Goal: Transaction & Acquisition: Purchase product/service

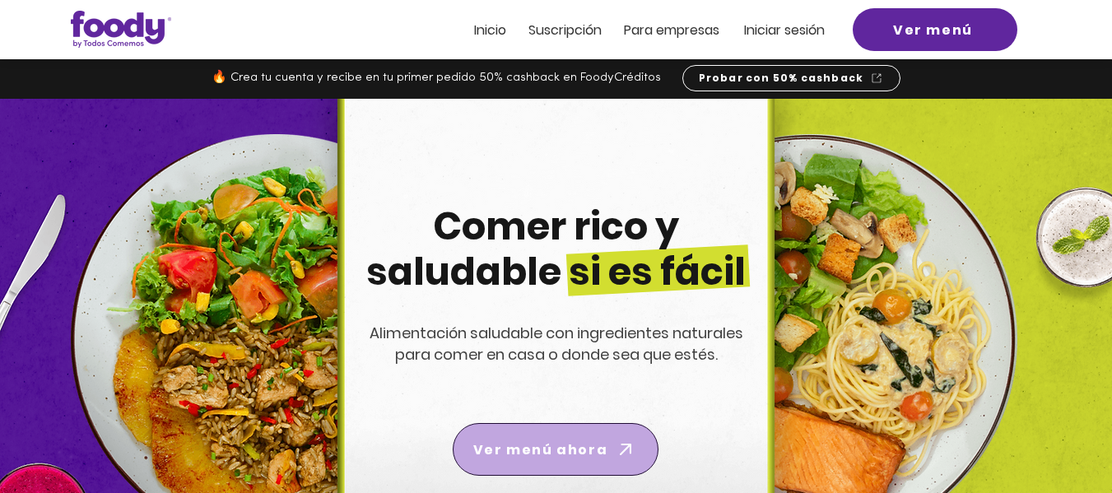
click at [601, 458] on span "Ver menú ahora" at bounding box center [540, 450] width 134 height 21
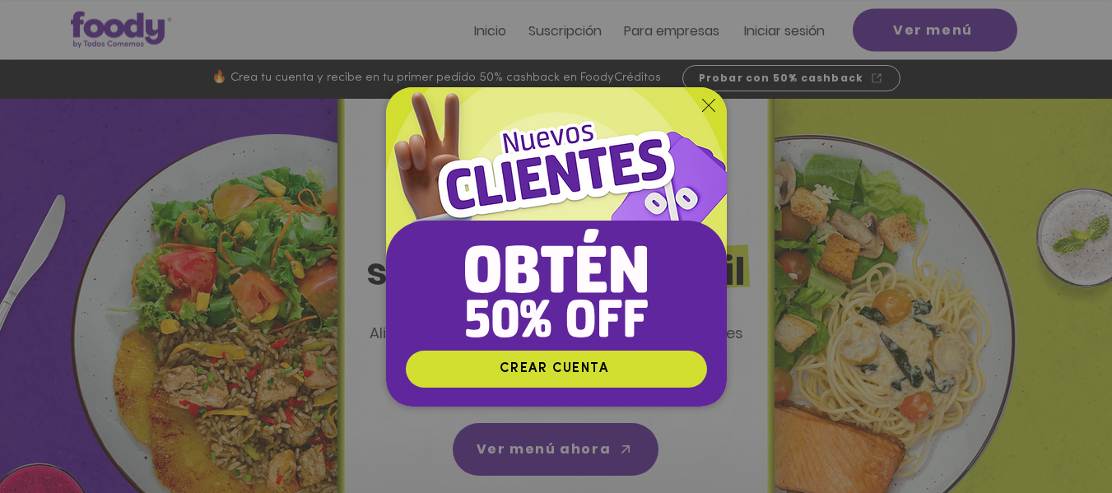
click at [710, 104] on icon "Volver al sitio" at bounding box center [708, 105] width 13 height 13
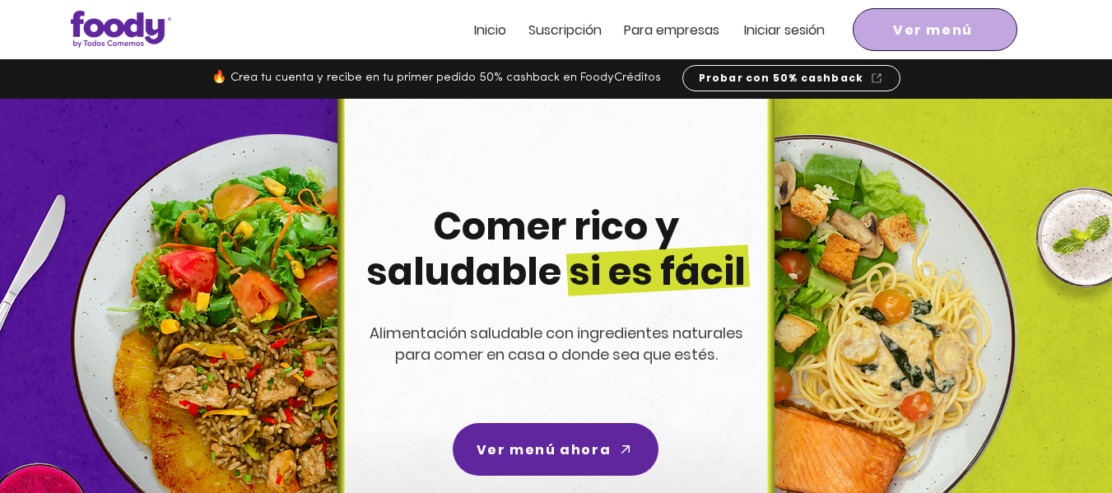
click at [943, 28] on span "Ver menú" at bounding box center [933, 30] width 80 height 21
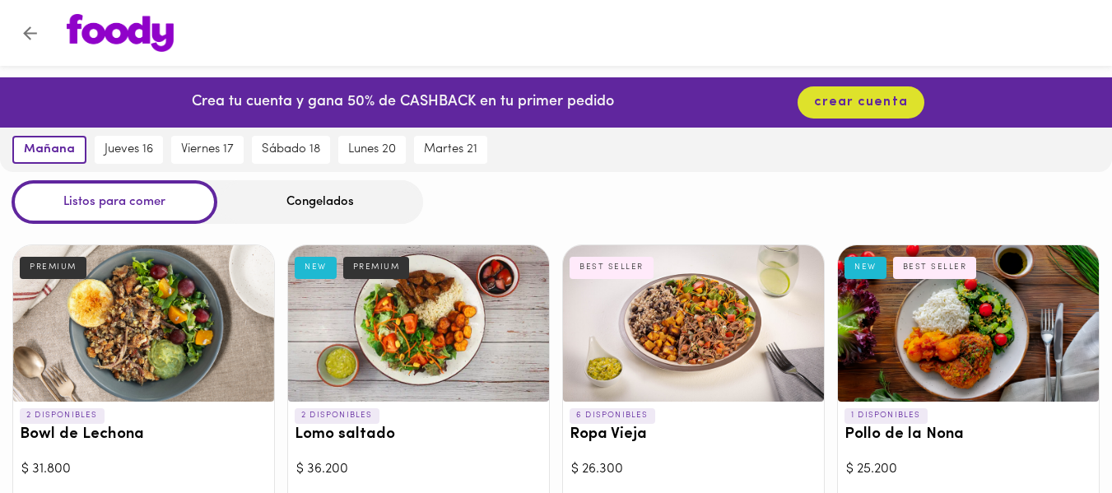
click at [357, 193] on div "Congelados" at bounding box center [320, 202] width 206 height 44
